Goal: Information Seeking & Learning: Learn about a topic

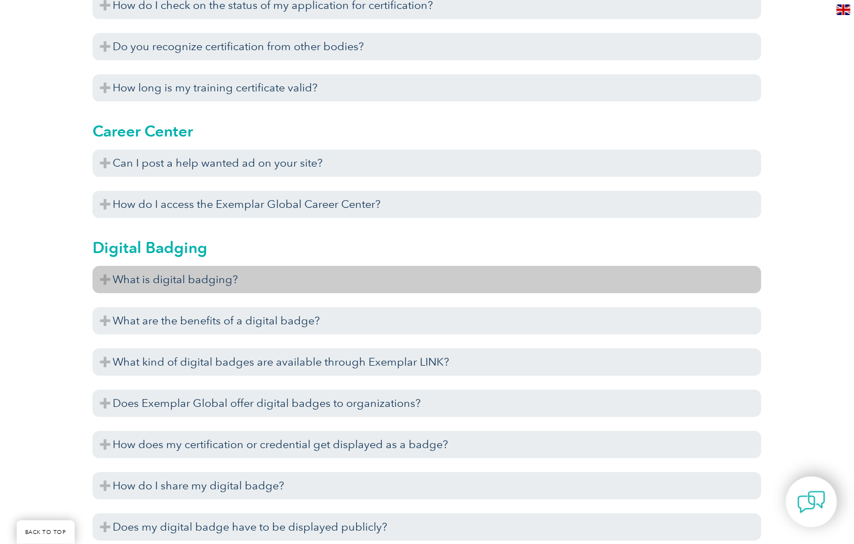
scroll to position [818, 0]
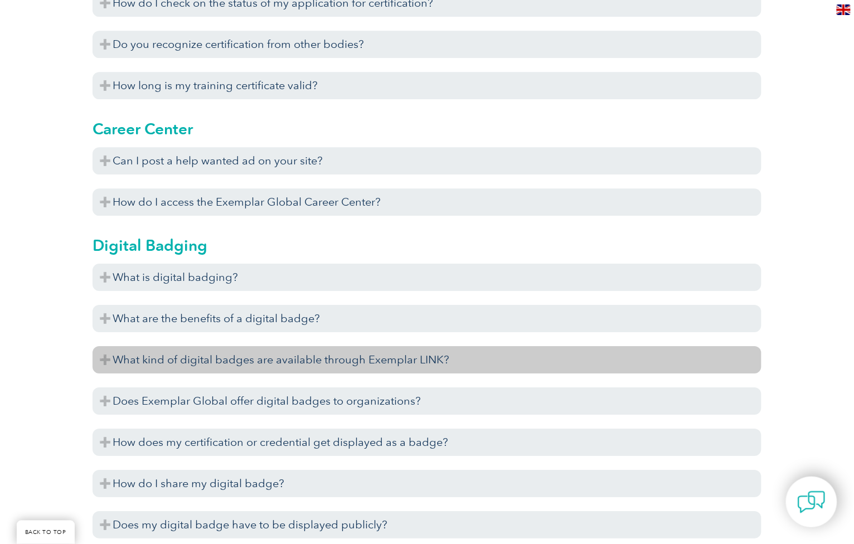
click at [104, 360] on h3 "What kind of digital badges are available through Exemplar LINK?" at bounding box center [427, 359] width 669 height 27
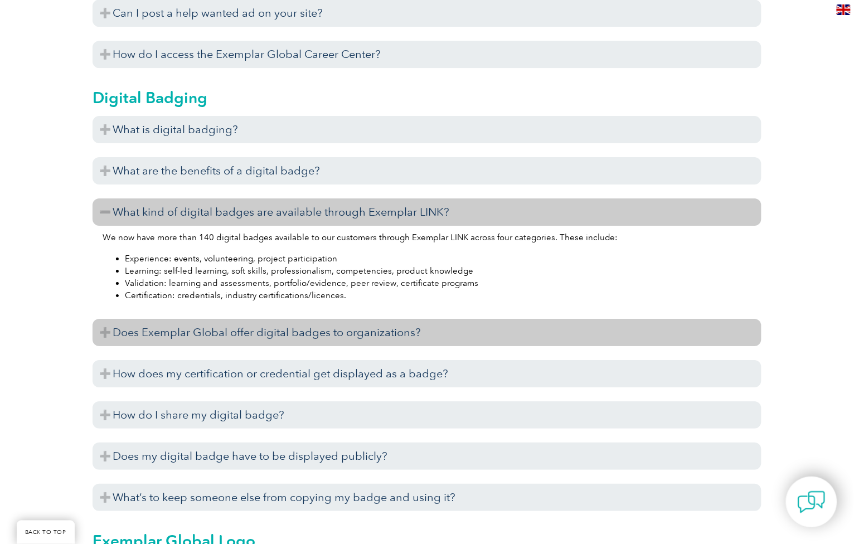
scroll to position [943, 0]
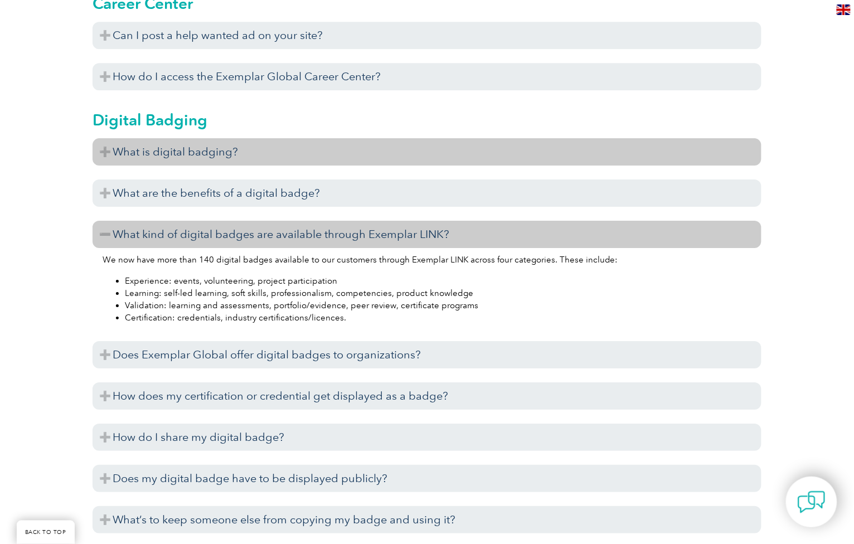
click at [107, 149] on h3 "What is digital badging?" at bounding box center [427, 151] width 669 height 27
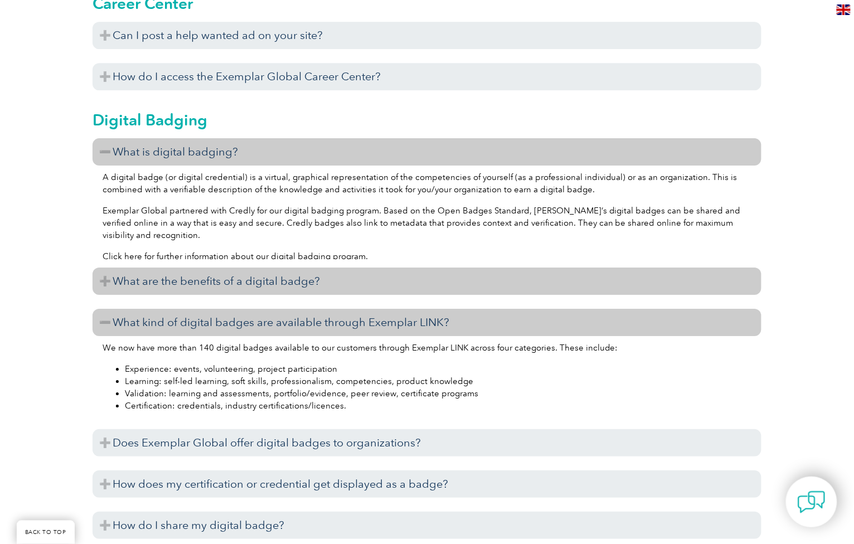
click at [284, 277] on h3 "What are the benefits of a digital badge?" at bounding box center [427, 281] width 669 height 27
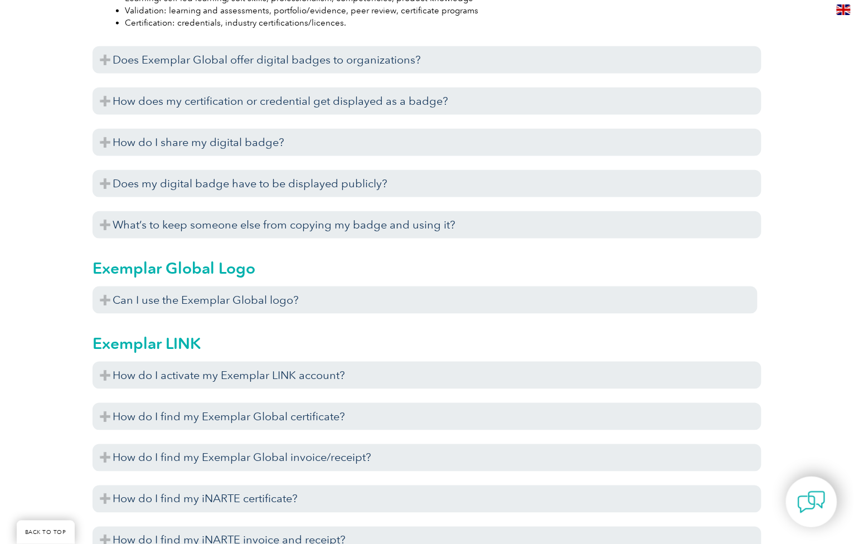
scroll to position [1384, 0]
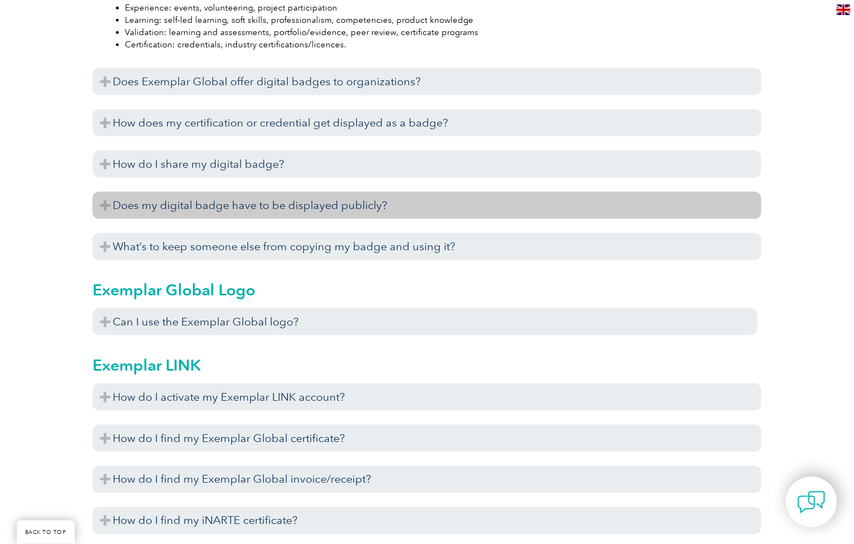
click at [109, 203] on h3 "Does my digital badge have to be displayed publicly?" at bounding box center [427, 205] width 669 height 27
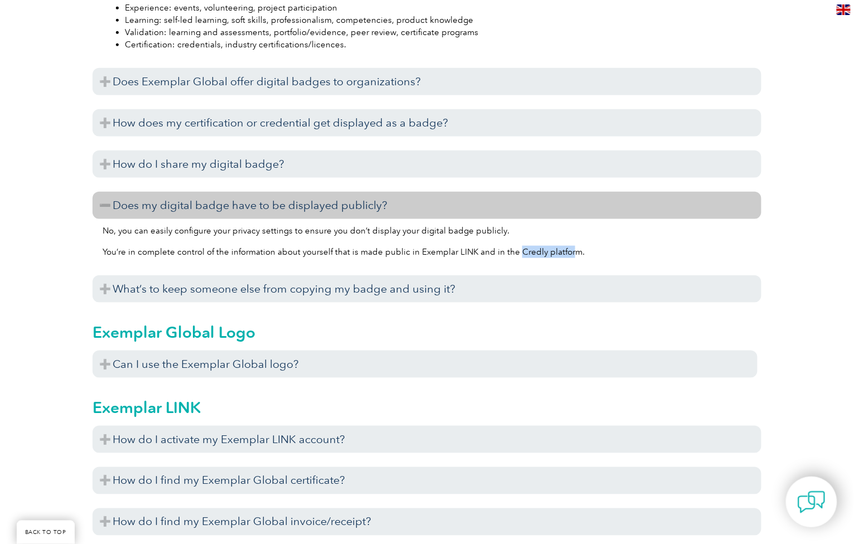
drag, startPoint x: 514, startPoint y: 253, endPoint x: 567, endPoint y: 252, distance: 53.0
click at [567, 252] on p "You’re in complete control of the information about yourself that is made publi…" at bounding box center [427, 252] width 649 height 12
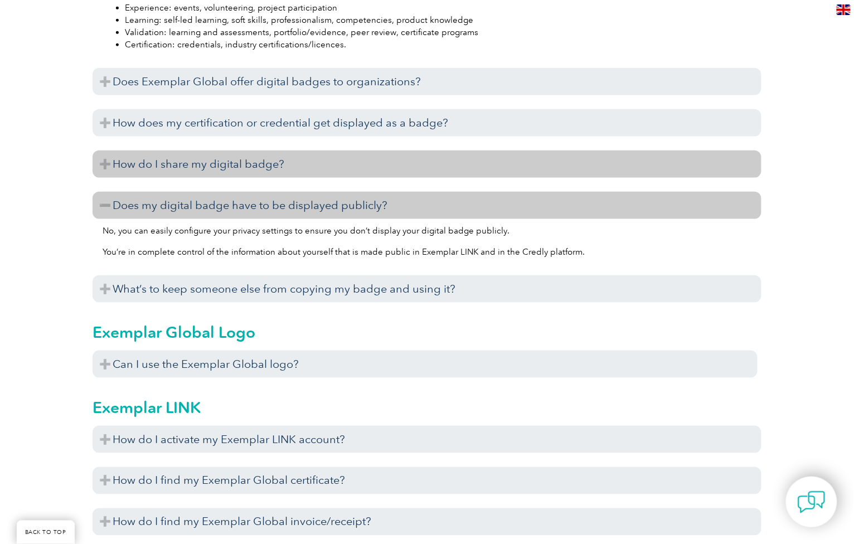
click at [109, 159] on h3 "How do I share my digital badge?" at bounding box center [427, 164] width 669 height 27
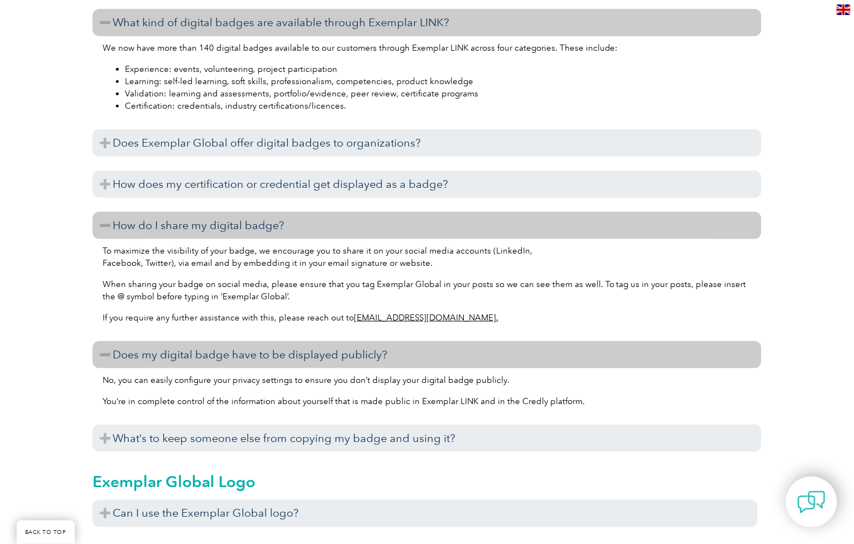
scroll to position [1321, 0]
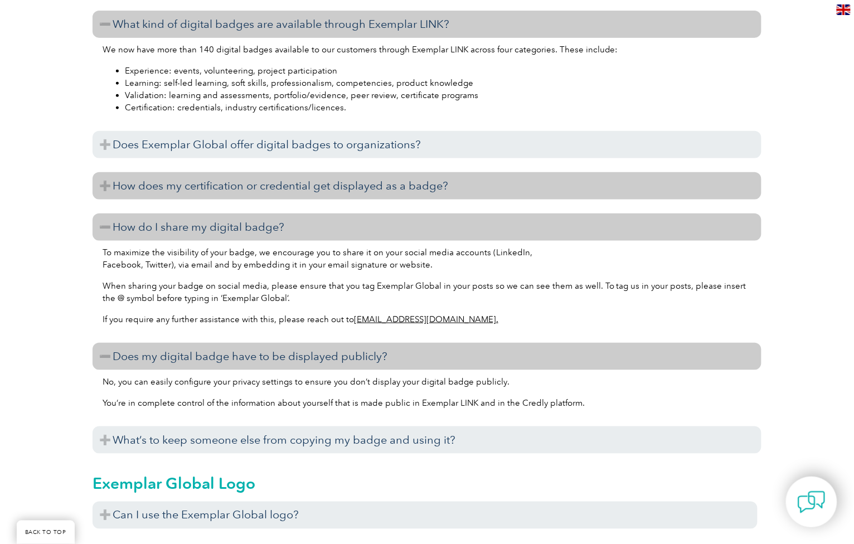
click at [107, 184] on h3 "How does my certification or credential get displayed as a badge?" at bounding box center [427, 185] width 669 height 27
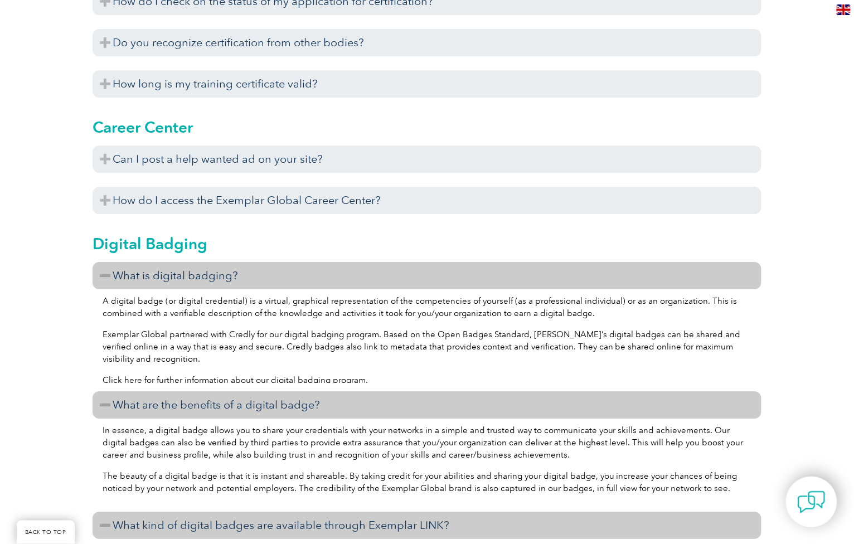
scroll to position [818, 0]
click at [338, 377] on link "Click here for further information about our digital badging program" at bounding box center [234, 382] width 263 height 10
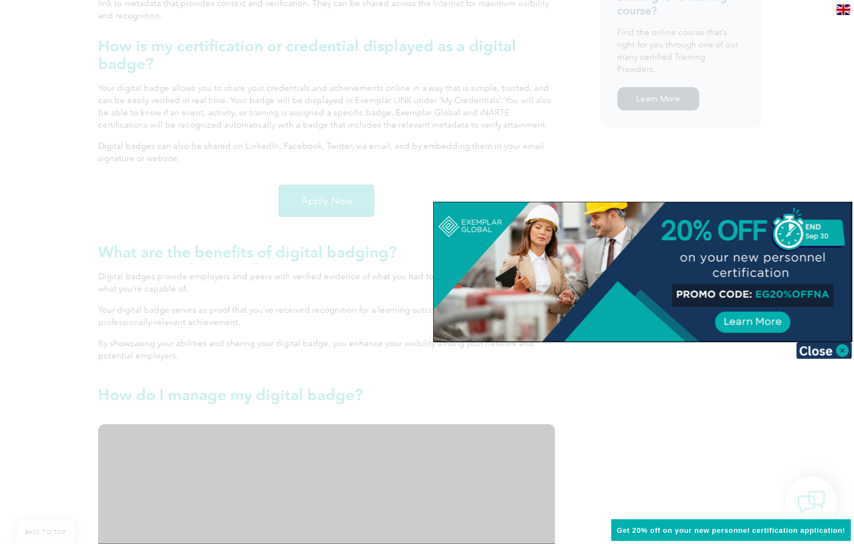
scroll to position [818, 0]
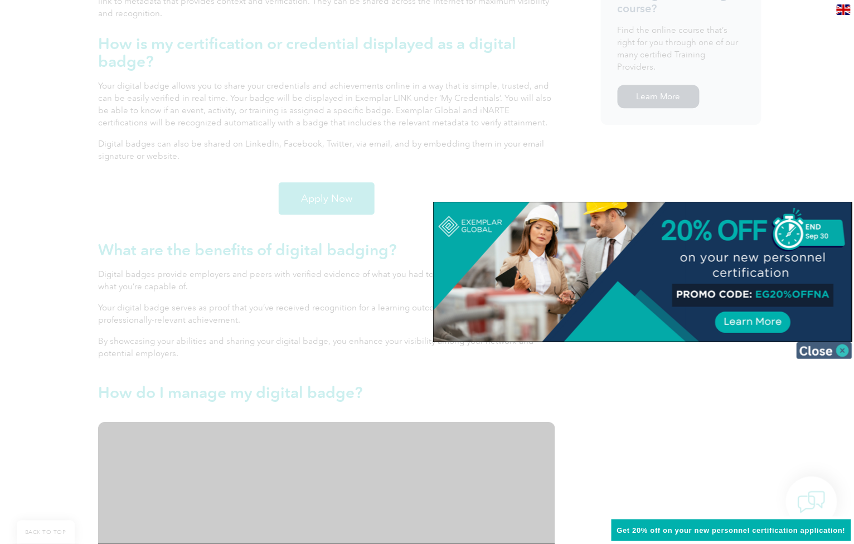
click at [839, 352] on img at bounding box center [825, 350] width 56 height 17
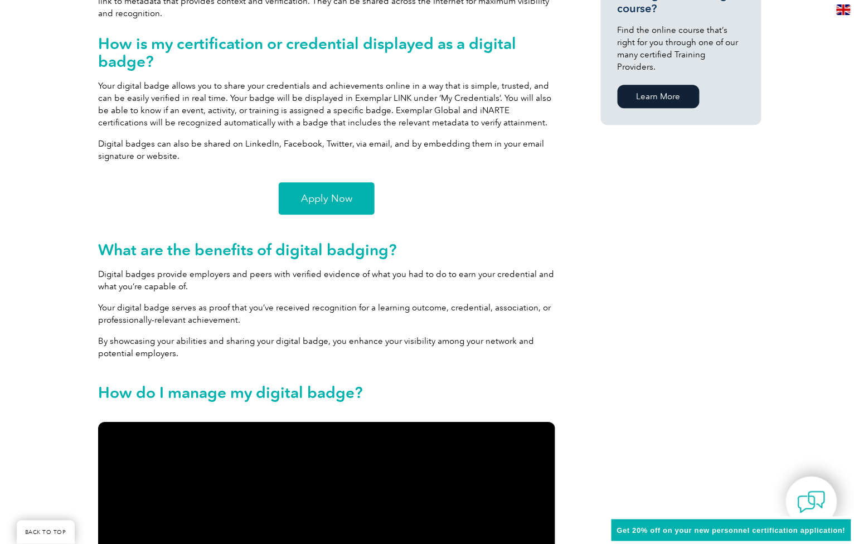
click at [319, 198] on span "Apply Now" at bounding box center [326, 199] width 51 height 10
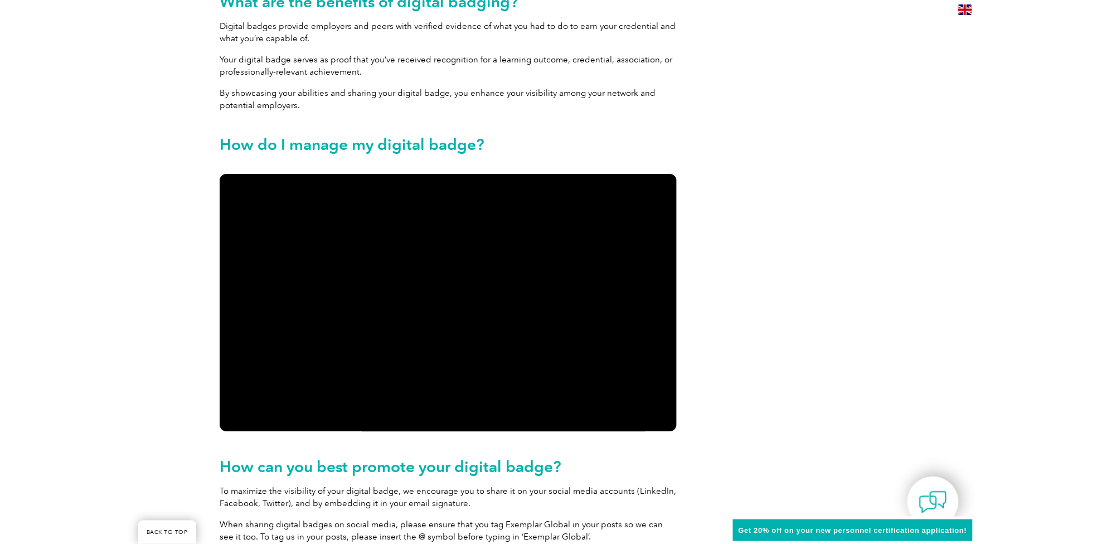
scroll to position [1069, 0]
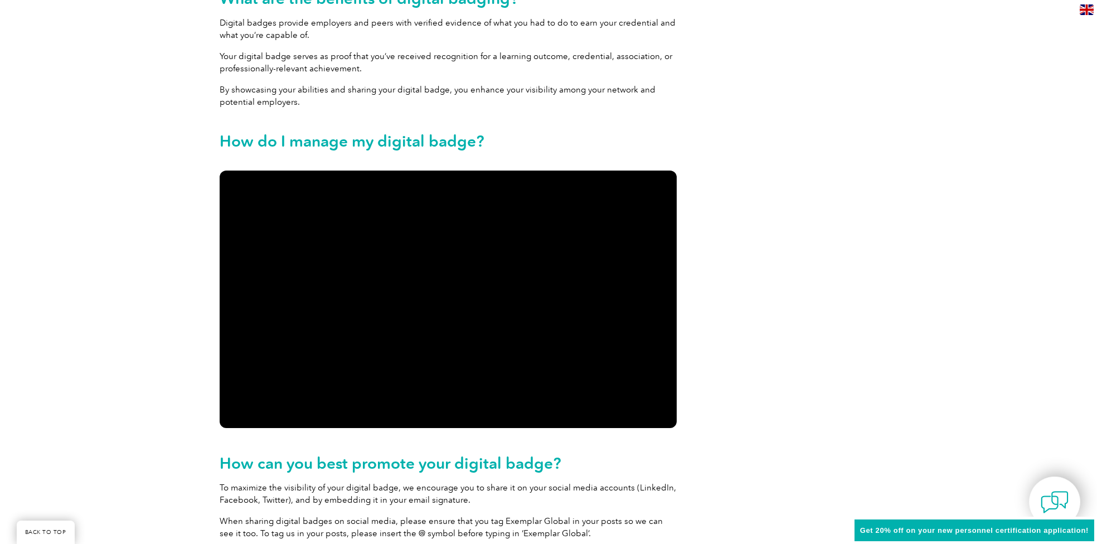
click at [789, 366] on div "View all of Exemplar Global’s badges on Credly Exemplar Global is committed to …" at bounding box center [548, 171] width 669 height 1940
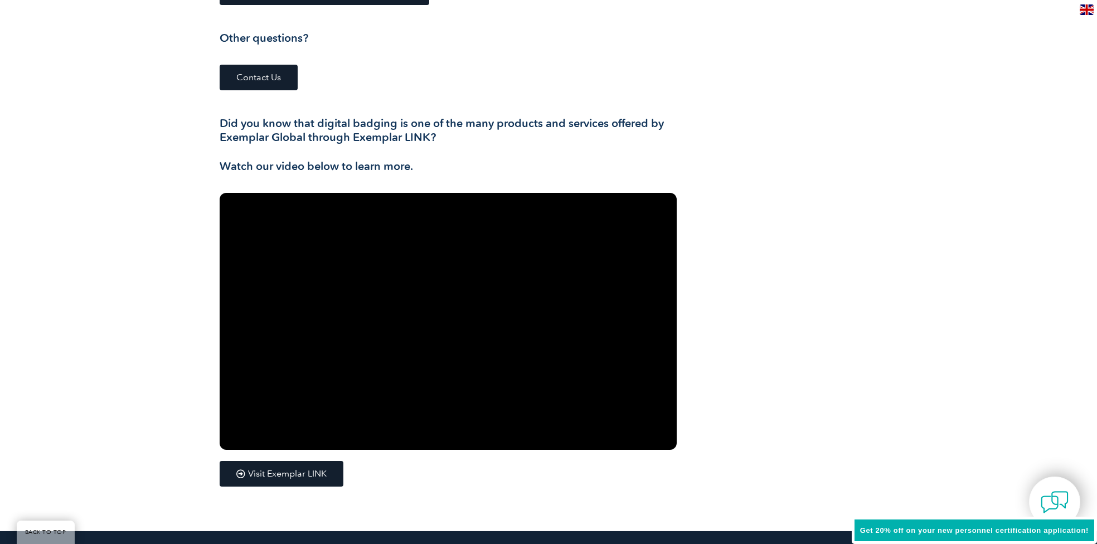
scroll to position [1698, 0]
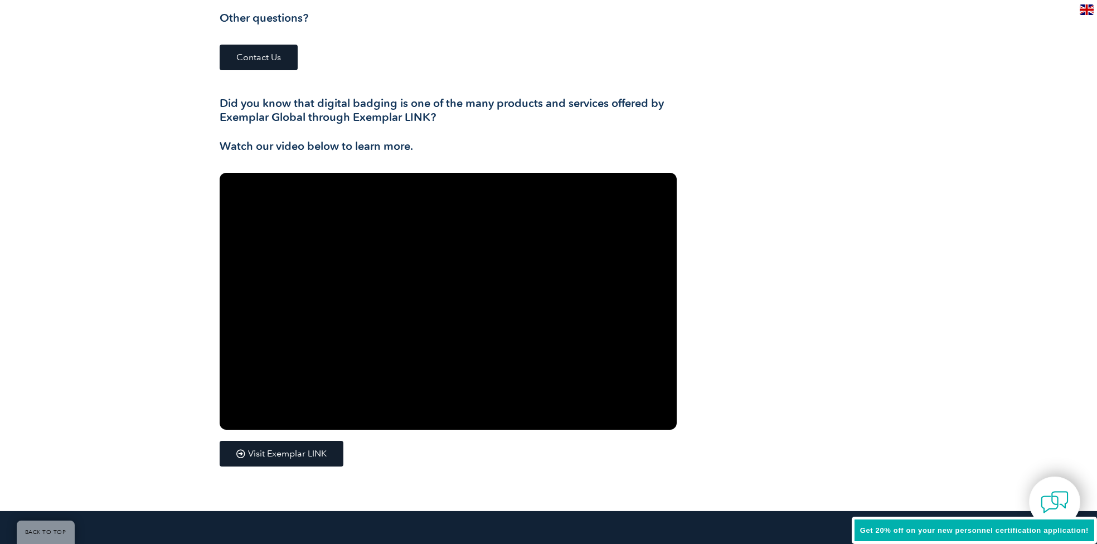
click at [273, 454] on span "Visit Exemplar LINK" at bounding box center [287, 453] width 79 height 9
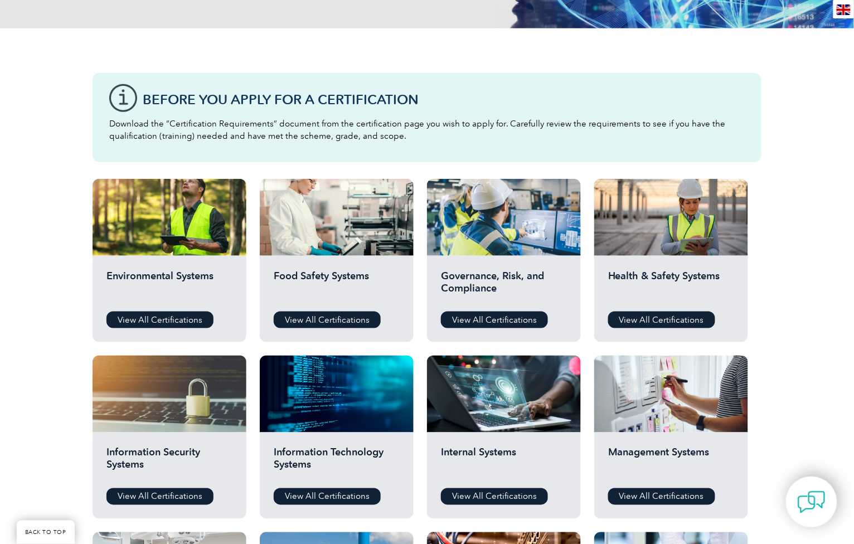
scroll to position [252, 0]
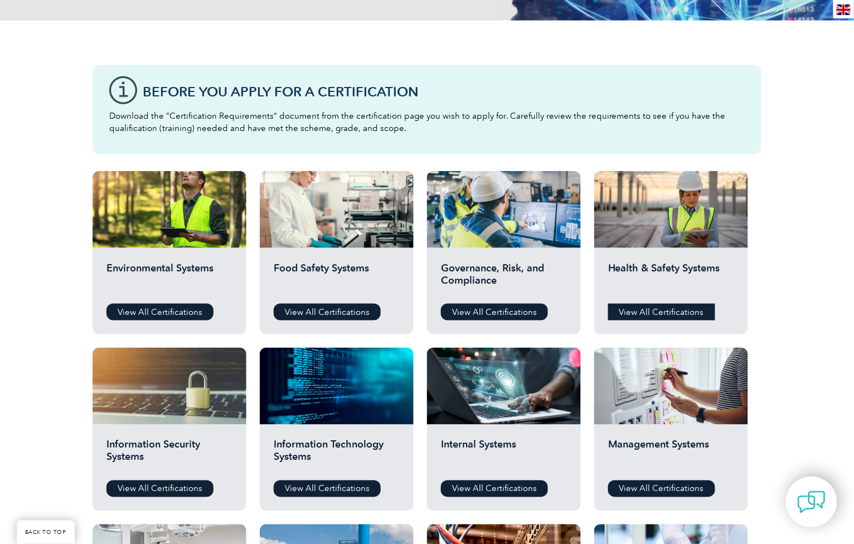
click at [659, 313] on link "View All Certifications" at bounding box center [661, 312] width 107 height 17
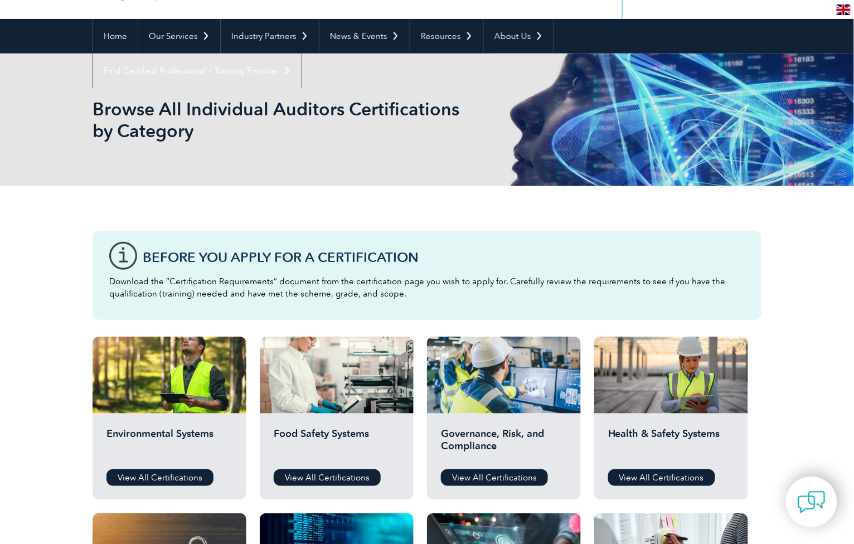
scroll to position [0, 0]
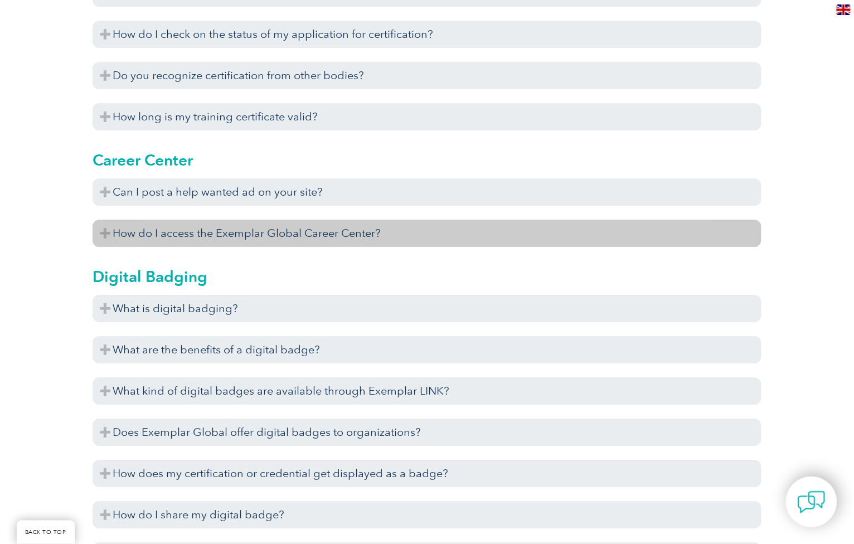
scroll to position [818, 0]
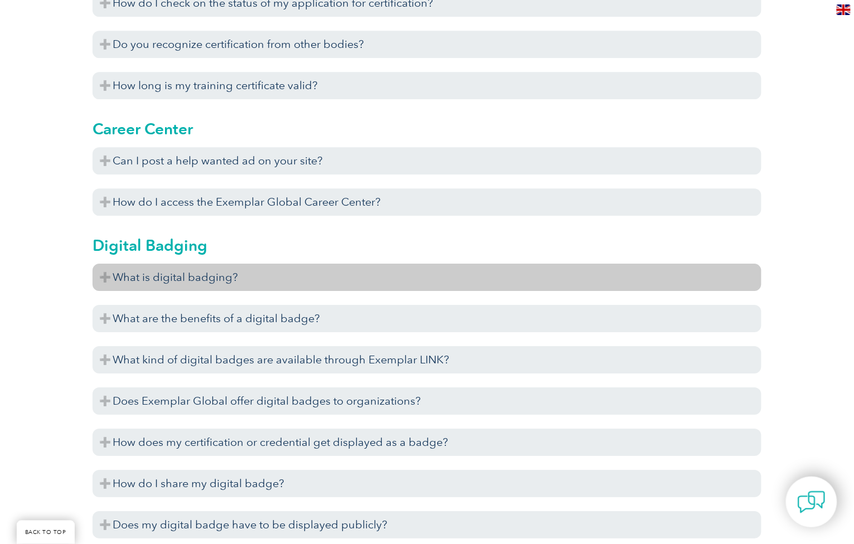
click at [105, 279] on h3 "What is digital badging?" at bounding box center [427, 277] width 669 height 27
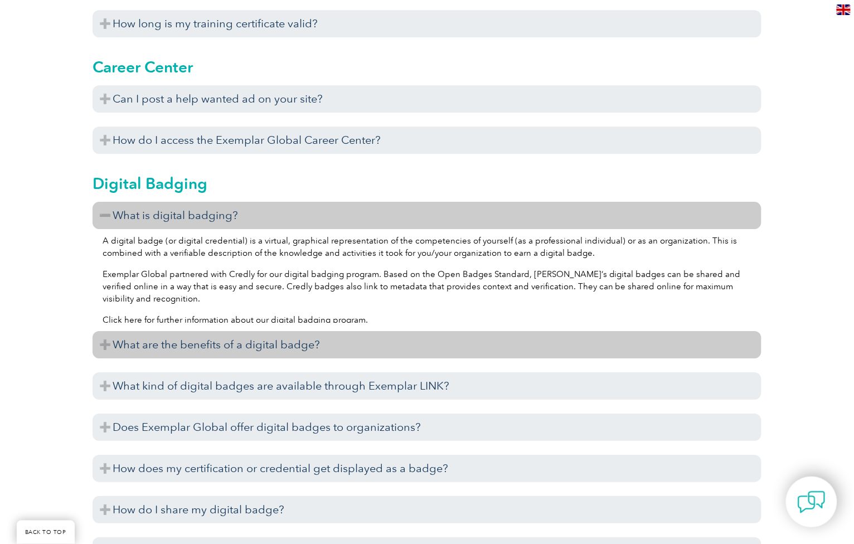
scroll to position [880, 0]
click at [104, 338] on h3 "What are the benefits of a digital badge?" at bounding box center [427, 344] width 669 height 27
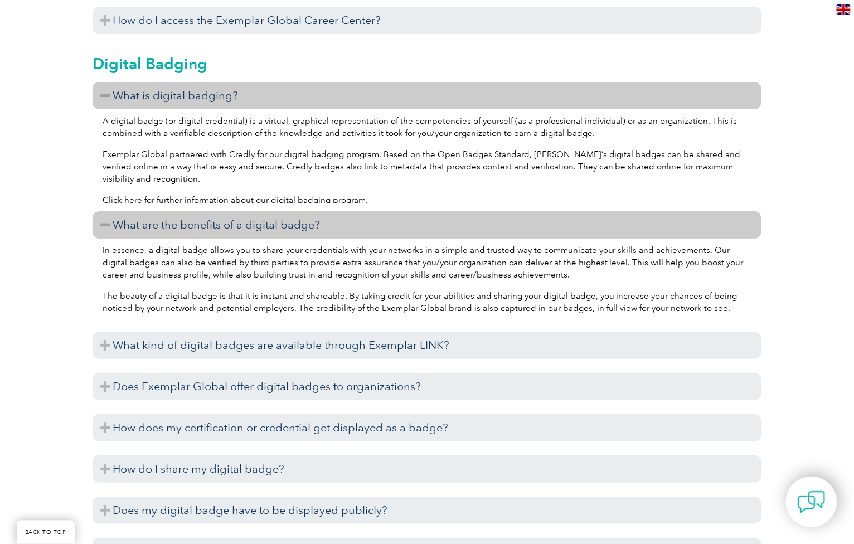
scroll to position [1006, 0]
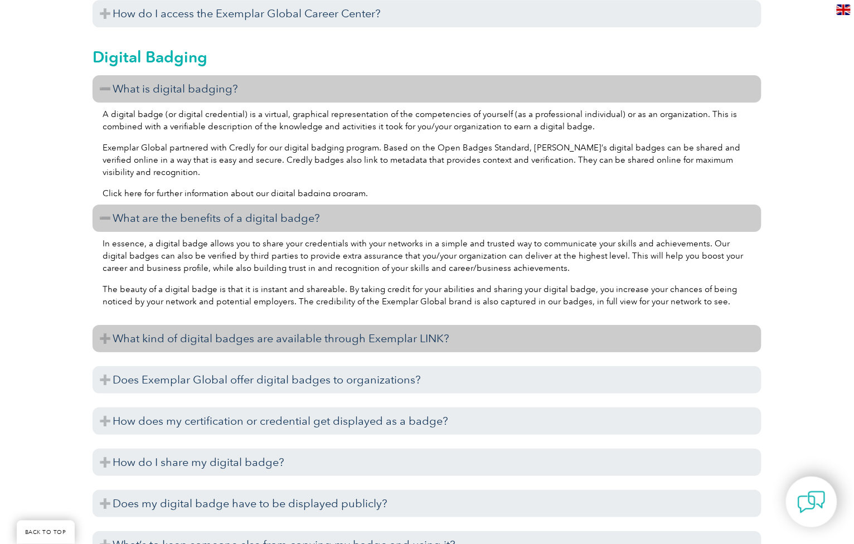
click at [104, 341] on h3 "What kind of digital badges are available through Exemplar LINK?" at bounding box center [427, 338] width 669 height 27
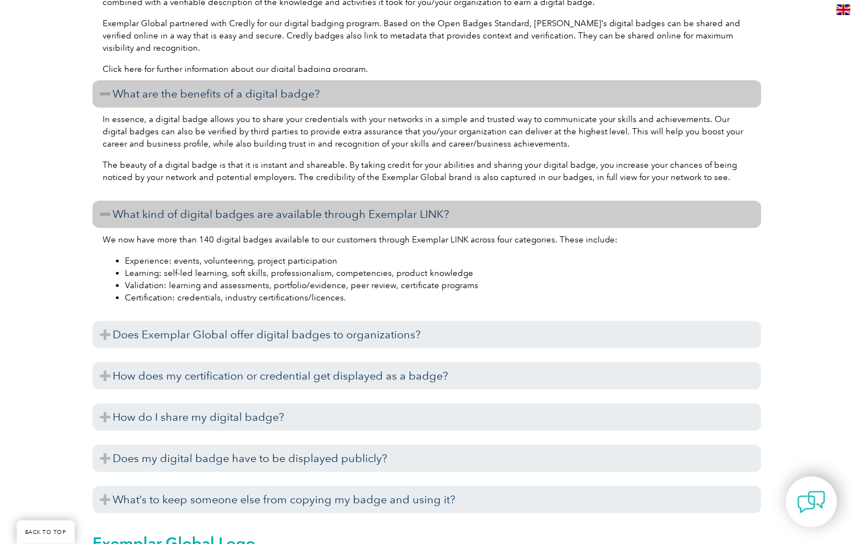
scroll to position [1132, 0]
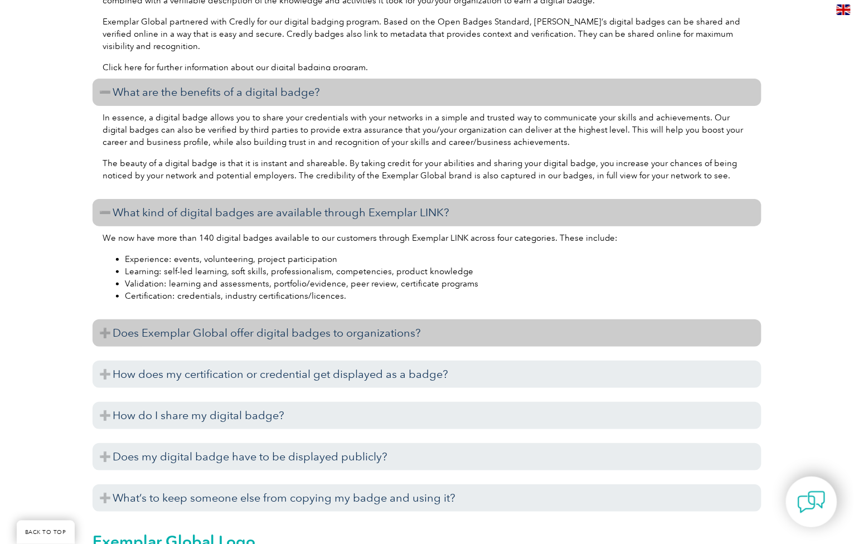
click at [101, 333] on h3 "Does Exemplar Global offer digital badges to organizations?" at bounding box center [427, 333] width 669 height 27
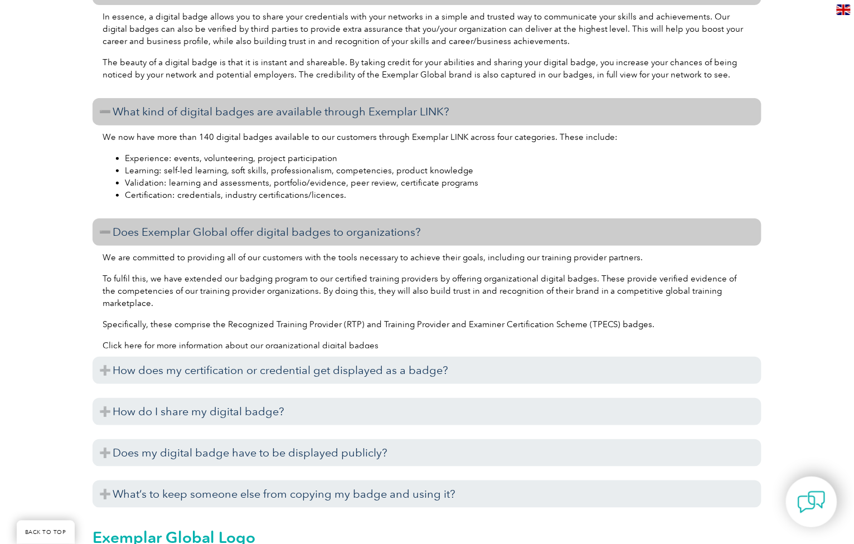
scroll to position [1258, 0]
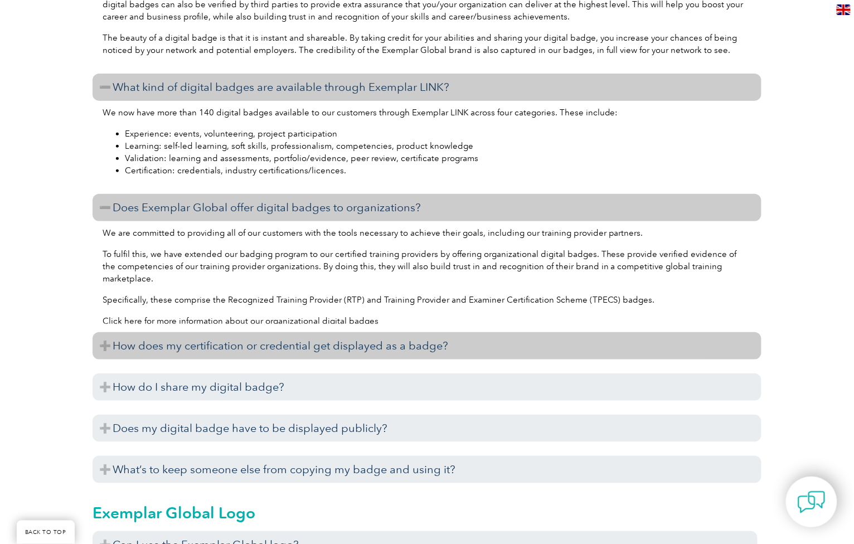
click at [105, 343] on h3 "How does my certification or credential get displayed as a badge?" at bounding box center [427, 345] width 669 height 27
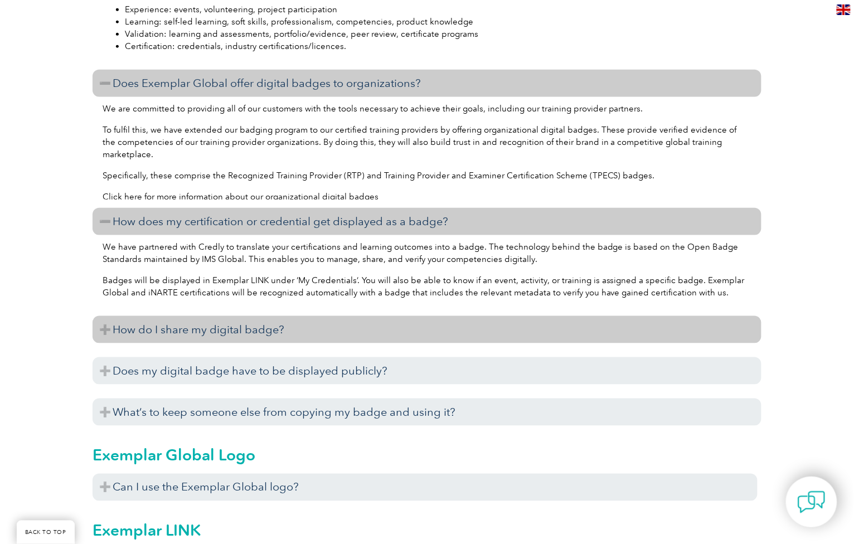
scroll to position [1384, 0]
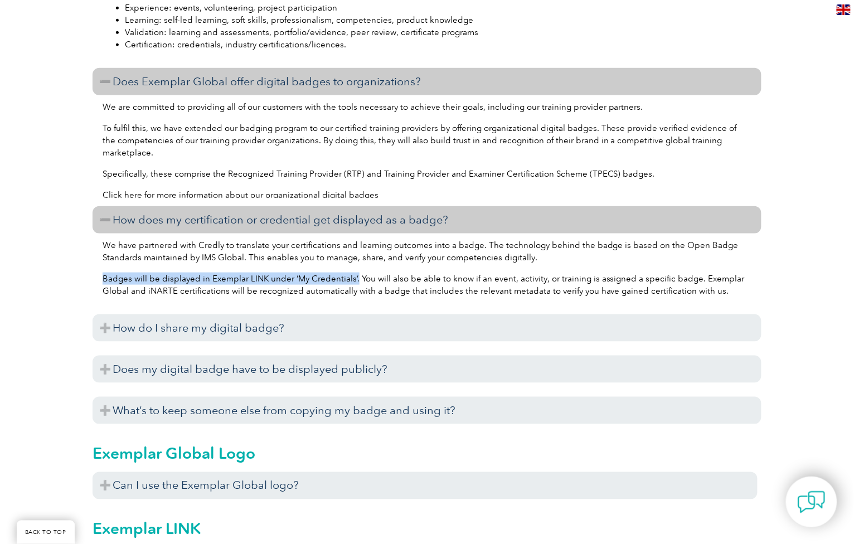
drag, startPoint x: 104, startPoint y: 279, endPoint x: 353, endPoint y: 278, distance: 248.7
click at [353, 278] on p "Badges will be displayed in Exemplar LINK under ‘My Credentials’. You will also…" at bounding box center [427, 285] width 649 height 25
drag, startPoint x: 353, startPoint y: 278, endPoint x: 341, endPoint y: 278, distance: 12.3
copy p "Badges will be displayed in Exemplar LINK under ‘My Credentials’"
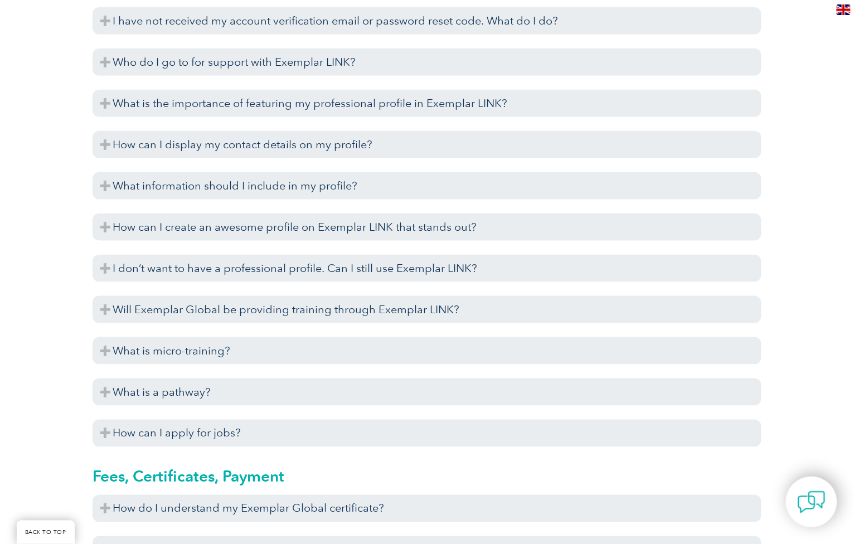
scroll to position [2641, 0]
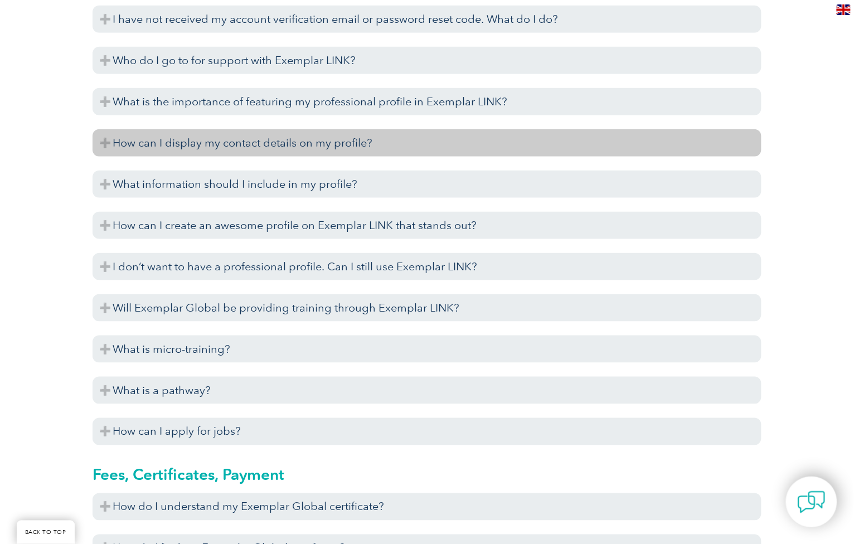
click at [101, 137] on h3 "How can I display my contact details on my profile?" at bounding box center [427, 142] width 669 height 27
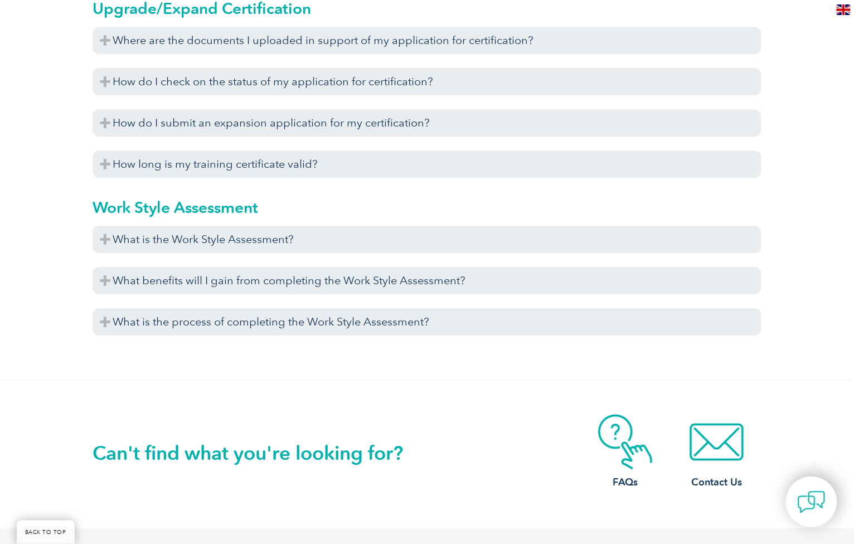
scroll to position [4591, 0]
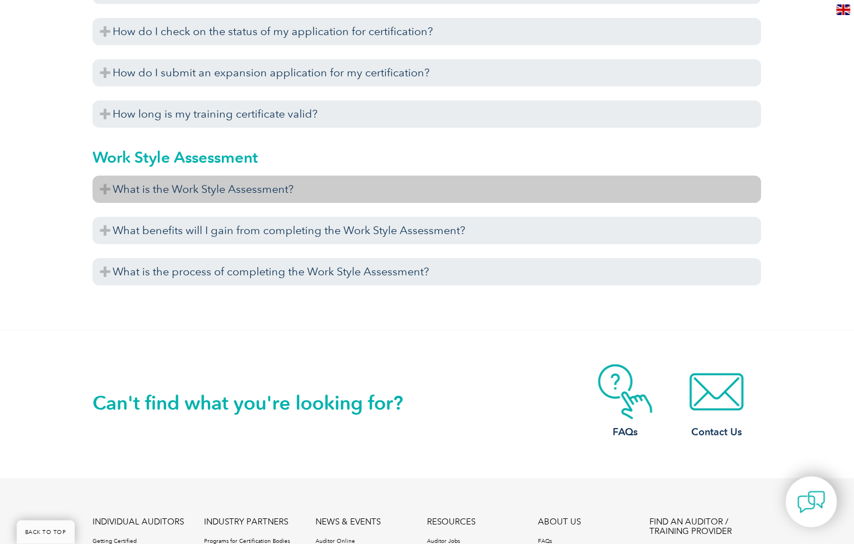
click at [197, 188] on h3 "What is the Work Style Assessment?" at bounding box center [427, 189] width 669 height 27
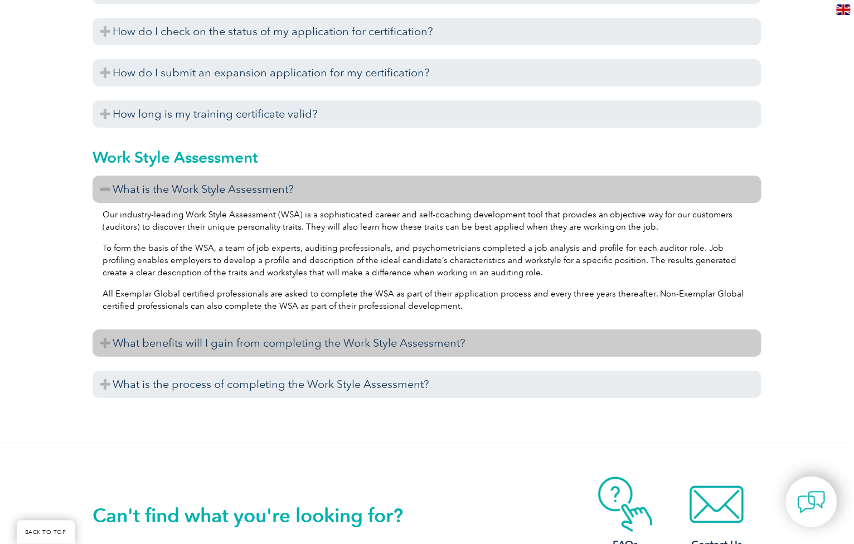
click at [185, 340] on h3 "What benefits will I gain from completing the Work Style Assessment?" at bounding box center [427, 343] width 669 height 27
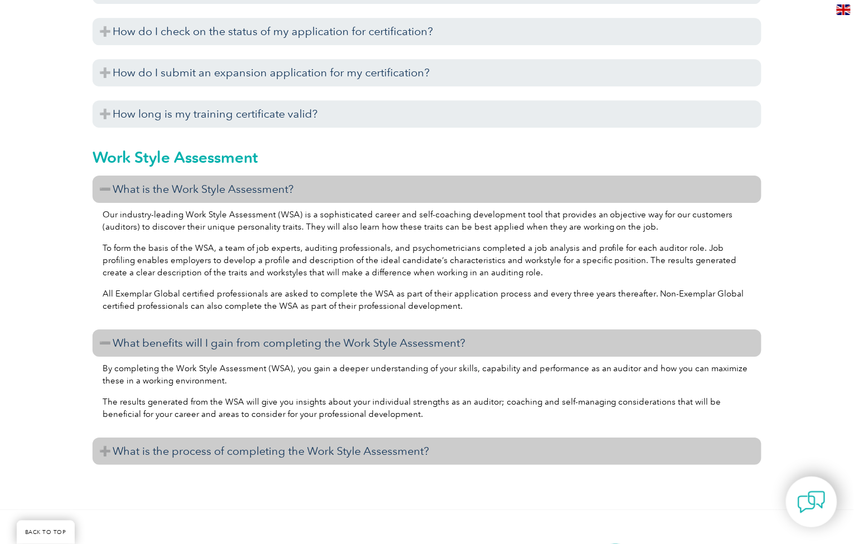
click at [165, 454] on h3 "What is the process of completing the Work Style Assessment?" at bounding box center [427, 451] width 669 height 27
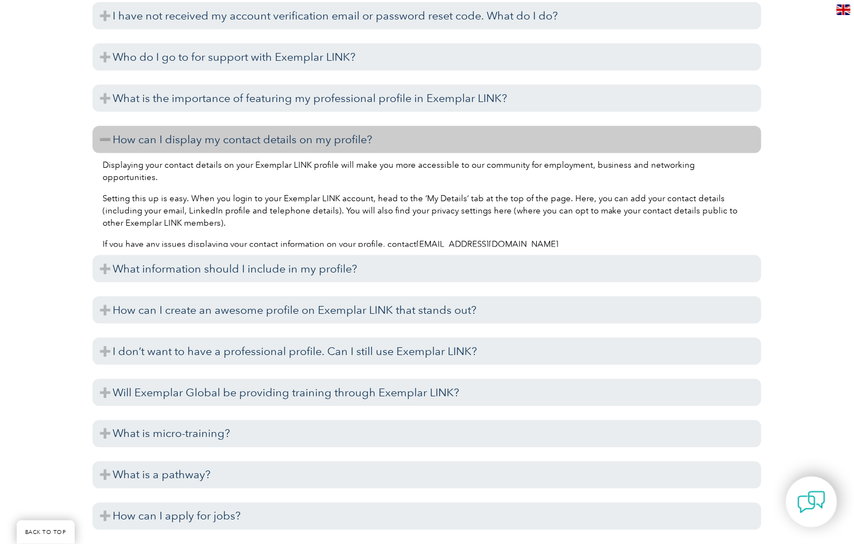
scroll to position [2641, 0]
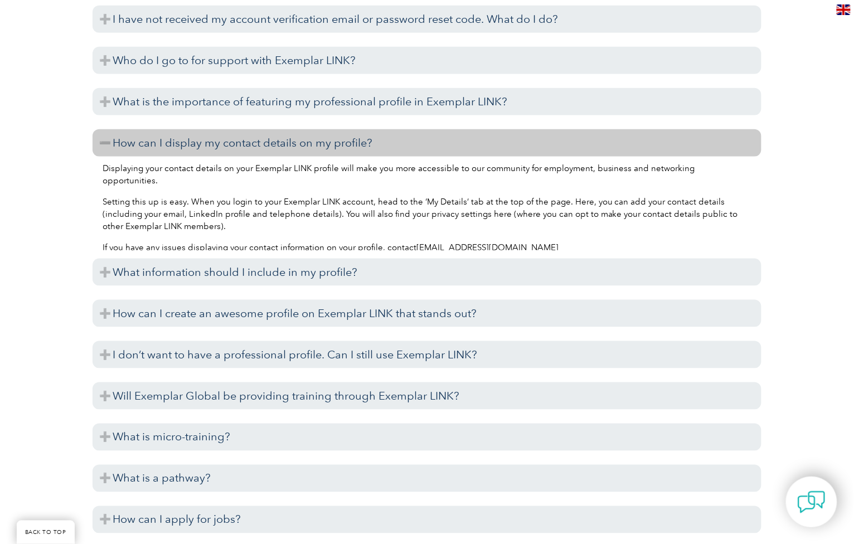
click at [843, 6] on img at bounding box center [844, 9] width 14 height 11
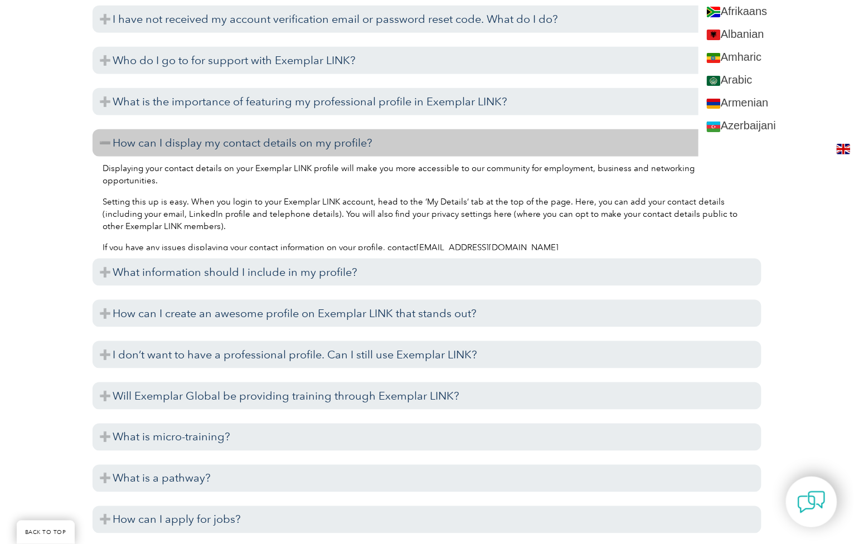
click at [800, 263] on div "Please check the list below for answers to frequently asked questions. If you’r…" at bounding box center [427, 124] width 854 height 4907
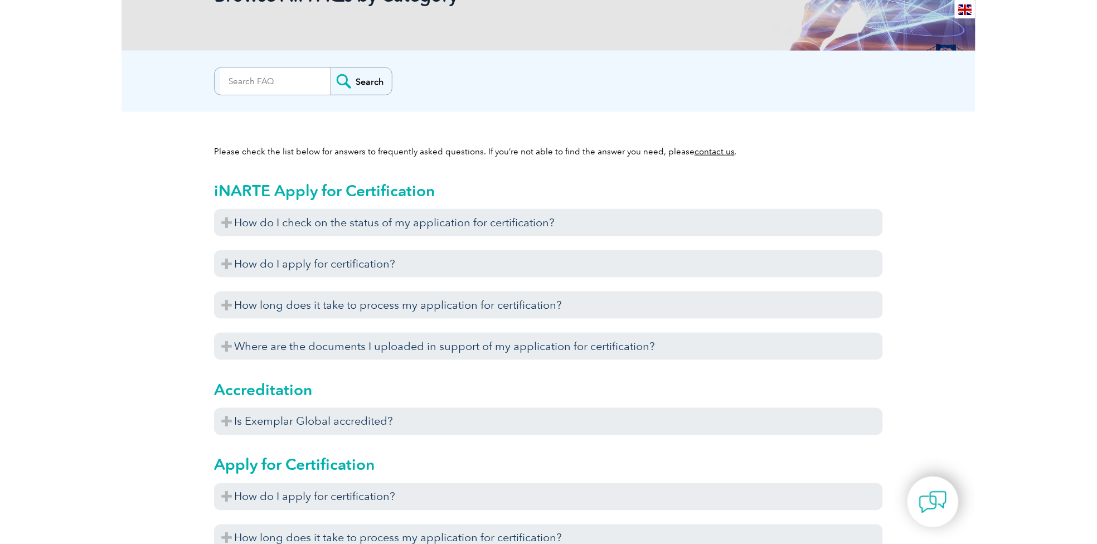
scroll to position [0, 0]
